Goal: Task Accomplishment & Management: Use online tool/utility

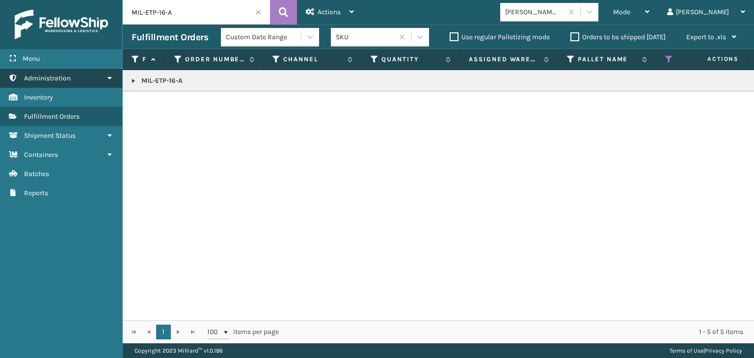
drag, startPoint x: 197, startPoint y: 14, endPoint x: 0, endPoint y: 81, distance: 208.5
click at [0, 0] on div "Menu Administration Inventory Fulfillment Orders Shipment Status Containers Bat…" at bounding box center [377, 0] width 754 height 0
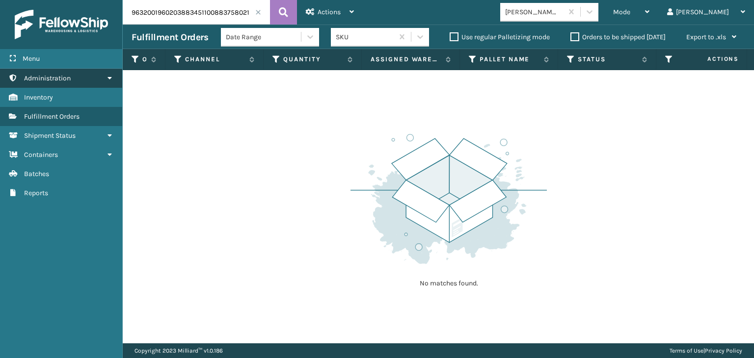
drag, startPoint x: 205, startPoint y: 10, endPoint x: 0, endPoint y: 72, distance: 214.4
click at [0, 0] on div "Menu Administration Inventory Fulfillment Orders Shipment Status Containers Bat…" at bounding box center [377, 0] width 754 height 0
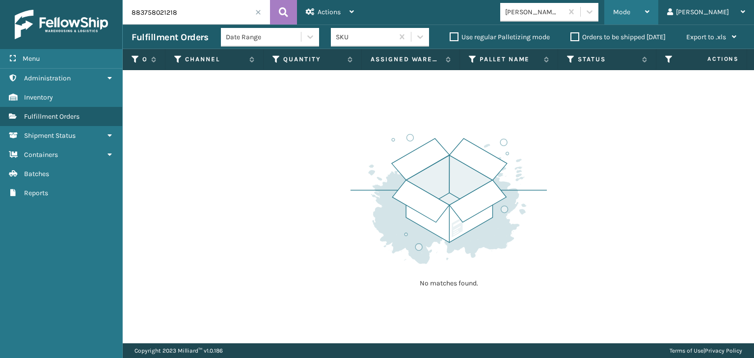
click at [649, 3] on div "Mode" at bounding box center [631, 12] width 36 height 25
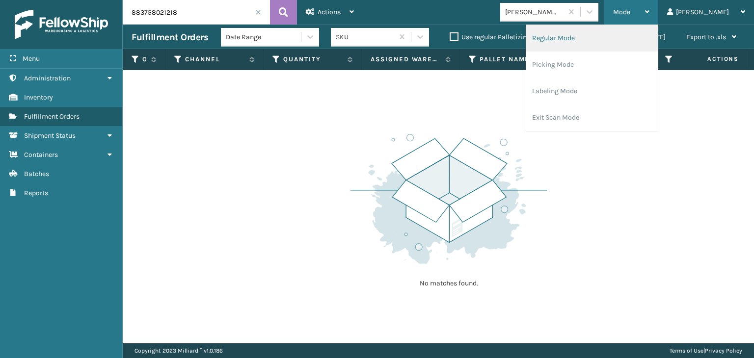
click at [646, 32] on li "Regular Mode" at bounding box center [592, 38] width 132 height 27
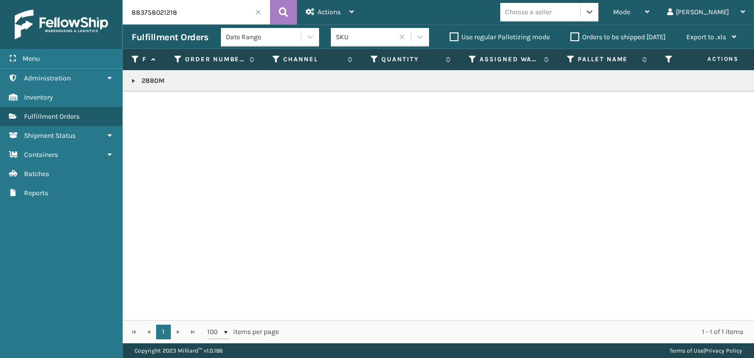
click at [133, 81] on link at bounding box center [134, 81] width 8 height 8
click at [739, 107] on icon at bounding box center [742, 107] width 6 height 7
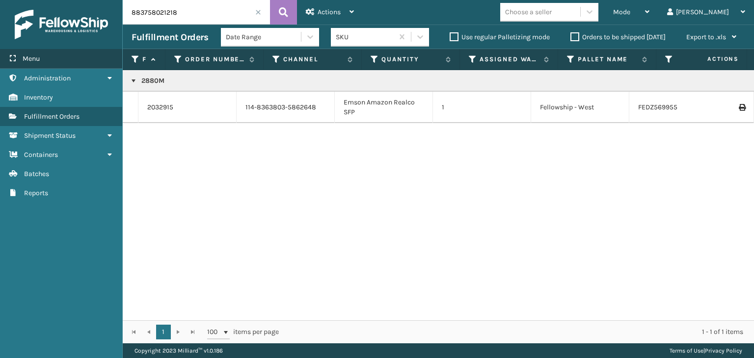
drag, startPoint x: 210, startPoint y: 7, endPoint x: 36, endPoint y: 50, distance: 178.9
click at [37, 0] on div "Menu Administration Inventory Fulfillment Orders Shipment Status Containers Bat…" at bounding box center [377, 0] width 754 height 0
type input "F"
type input "DP-FS1106"
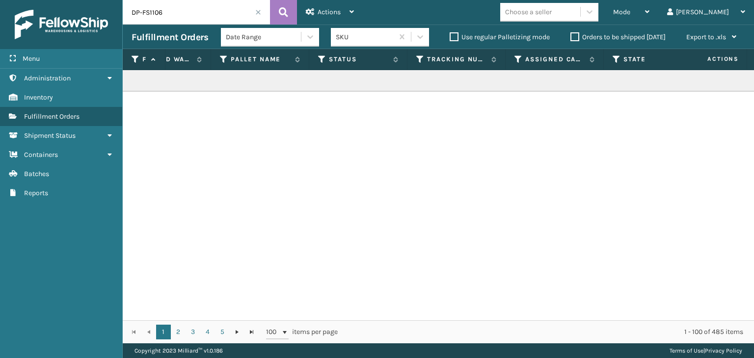
scroll to position [0, 348]
click at [322, 59] on icon at bounding box center [322, 59] width 8 height 9
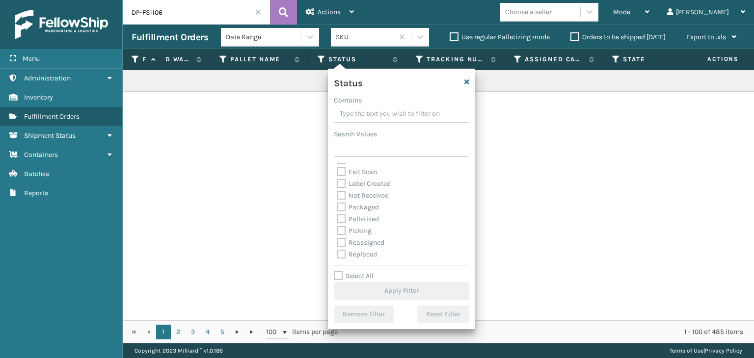
scroll to position [49, 0]
click at [363, 205] on label "Palletized" at bounding box center [358, 202] width 42 height 8
click at [337, 203] on input "Palletized" at bounding box center [337, 199] width 0 height 6
checkbox input "true"
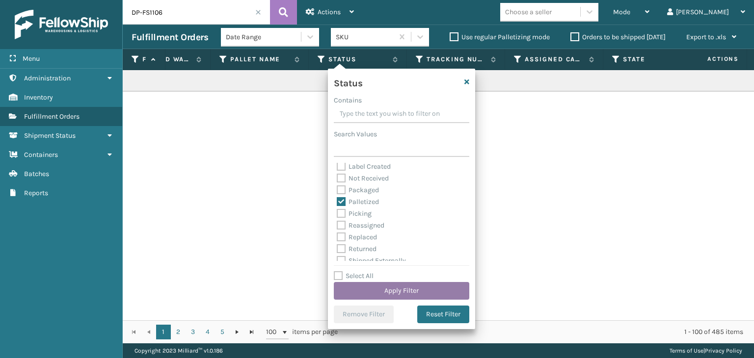
click at [401, 291] on button "Apply Filter" at bounding box center [401, 291] width 135 height 18
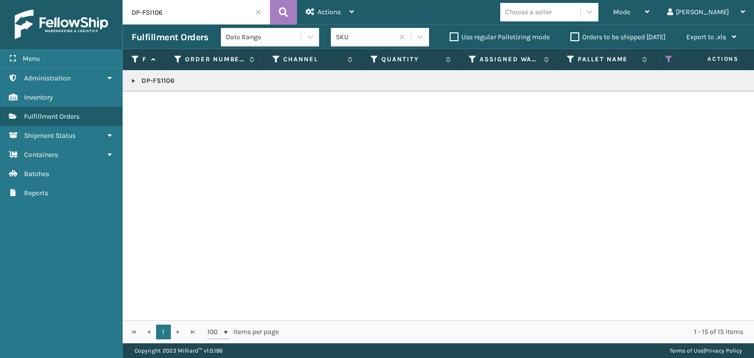
click at [134, 80] on link at bounding box center [134, 81] width 8 height 8
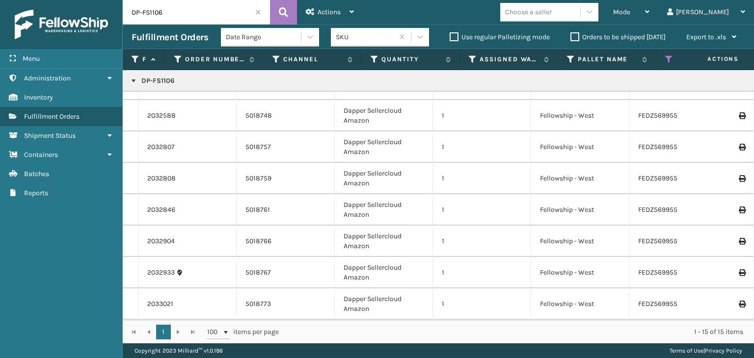
scroll to position [249, 0]
click at [153, 268] on link "2033093" at bounding box center [160, 273] width 27 height 10
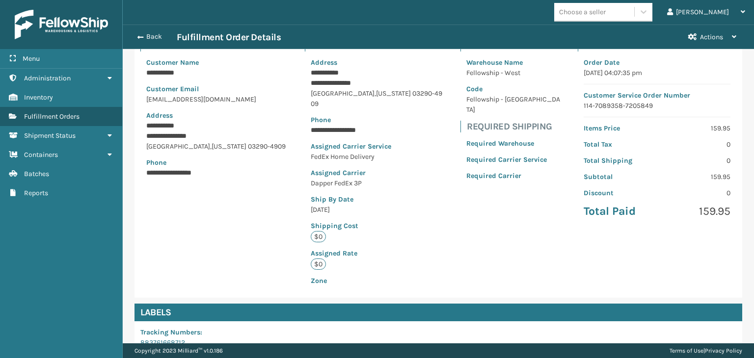
scroll to position [232, 0]
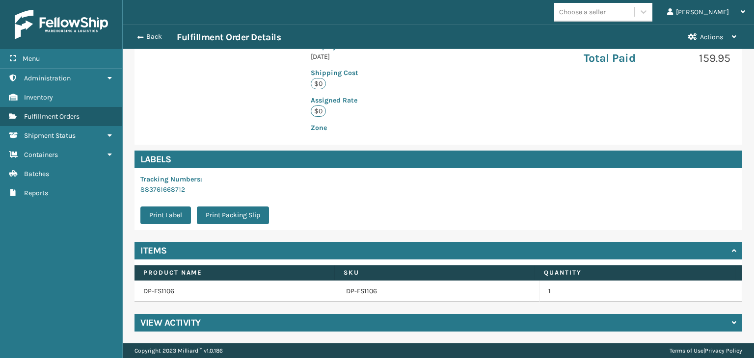
click at [251, 321] on div "View Activity" at bounding box center [438, 323] width 608 height 18
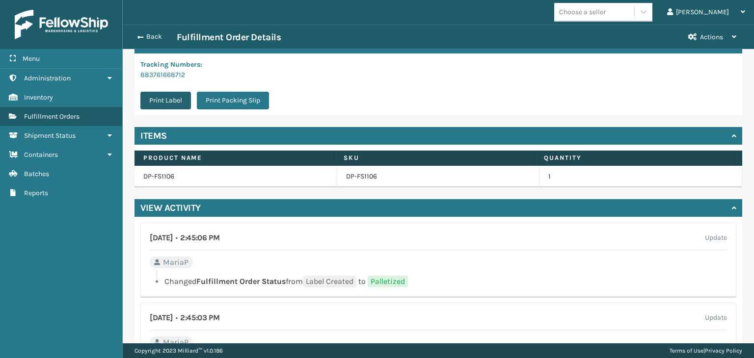
scroll to position [330, 0]
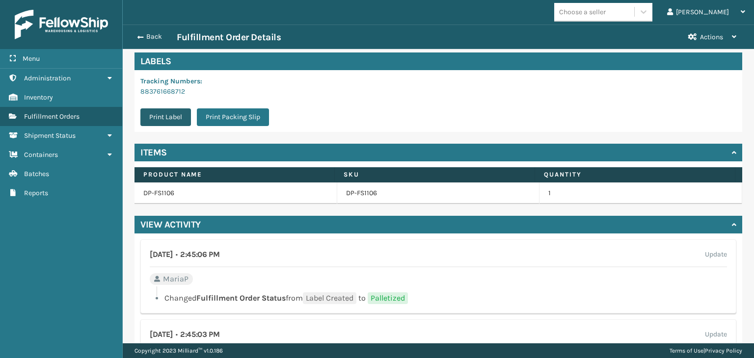
click at [155, 119] on button "Print Label" at bounding box center [165, 117] width 51 height 18
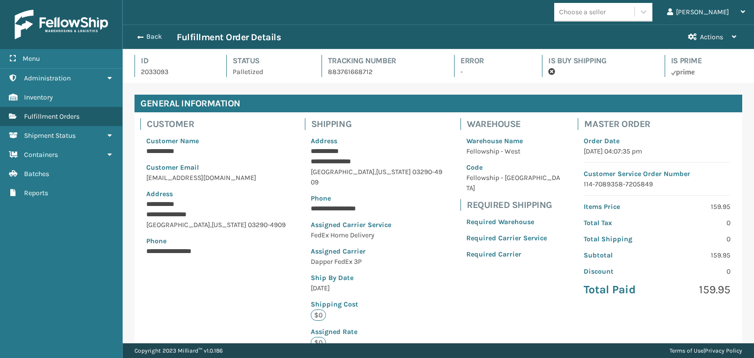
scroll to position [24, 631]
